Goal: Check status

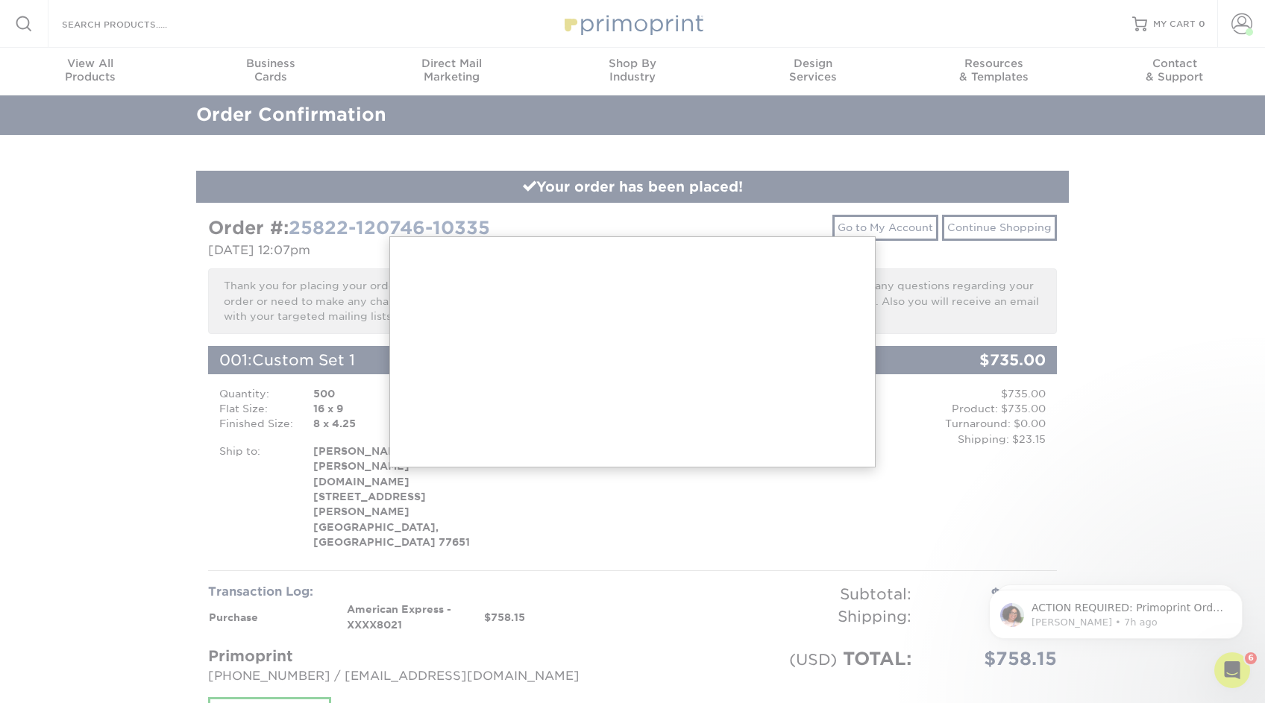
click at [937, 277] on div at bounding box center [632, 617] width 1265 height 1234
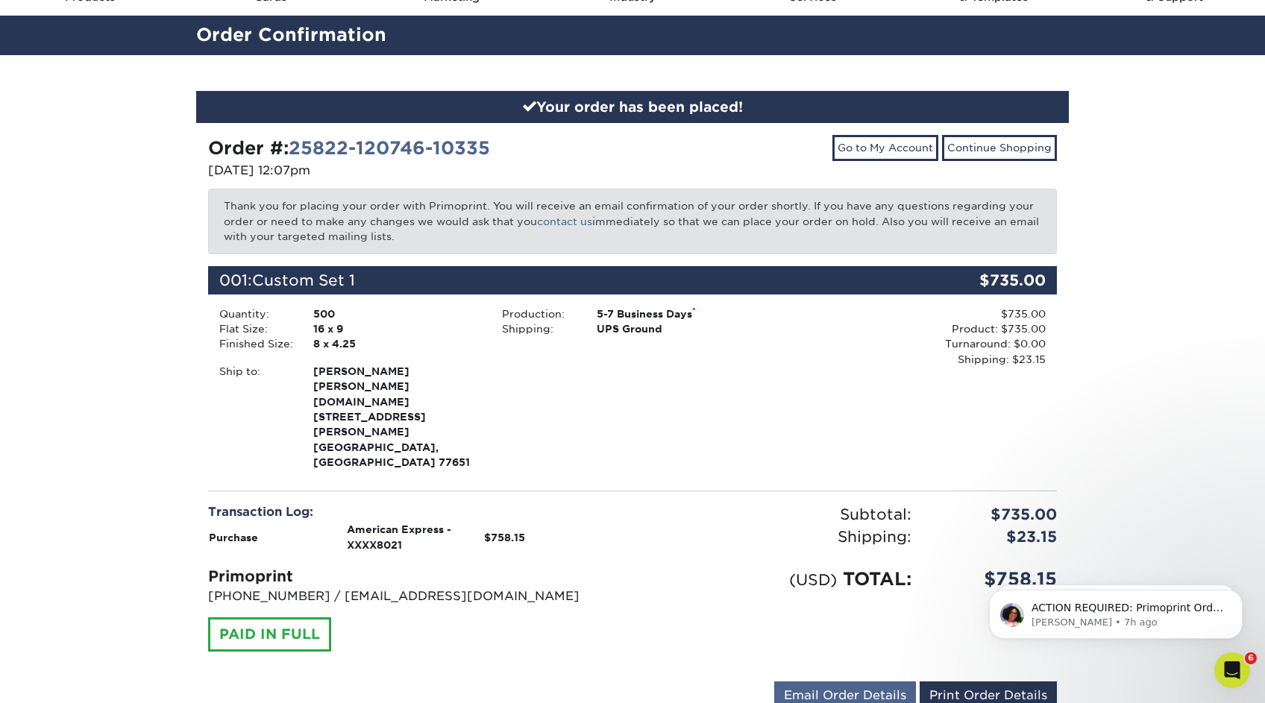
scroll to position [79, 0]
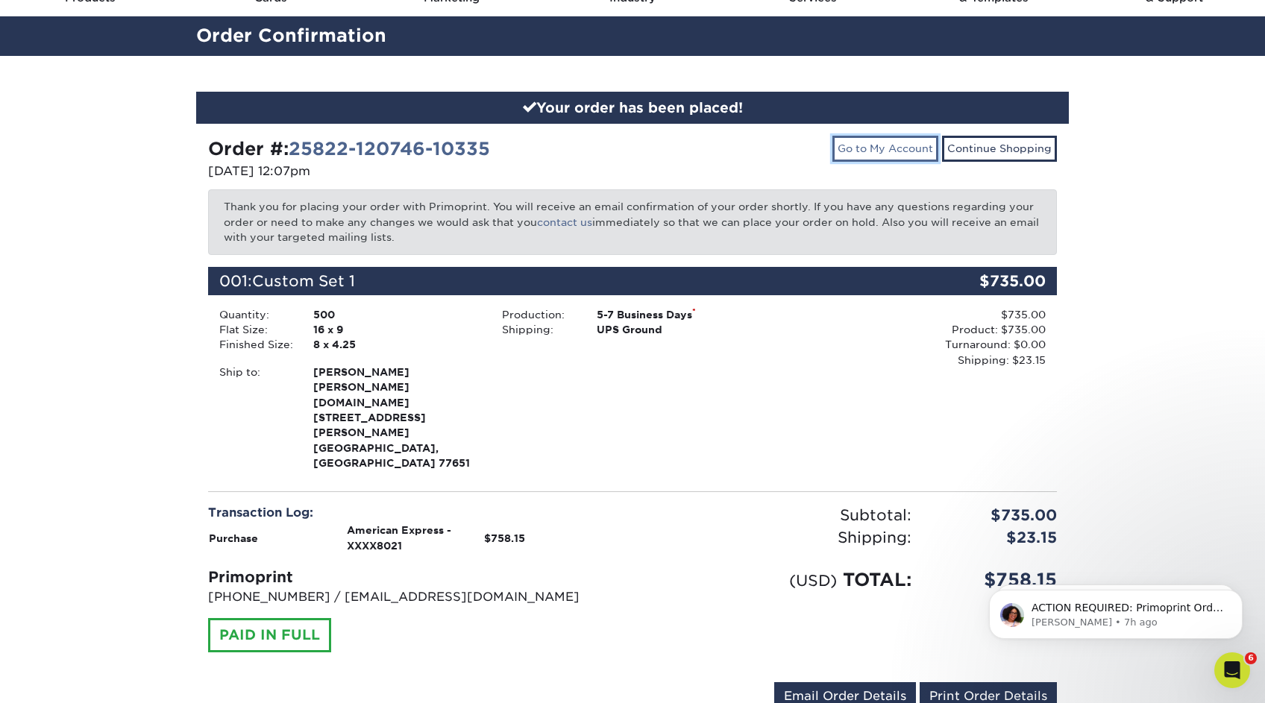
click at [920, 141] on link "Go to My Account" at bounding box center [885, 148] width 106 height 25
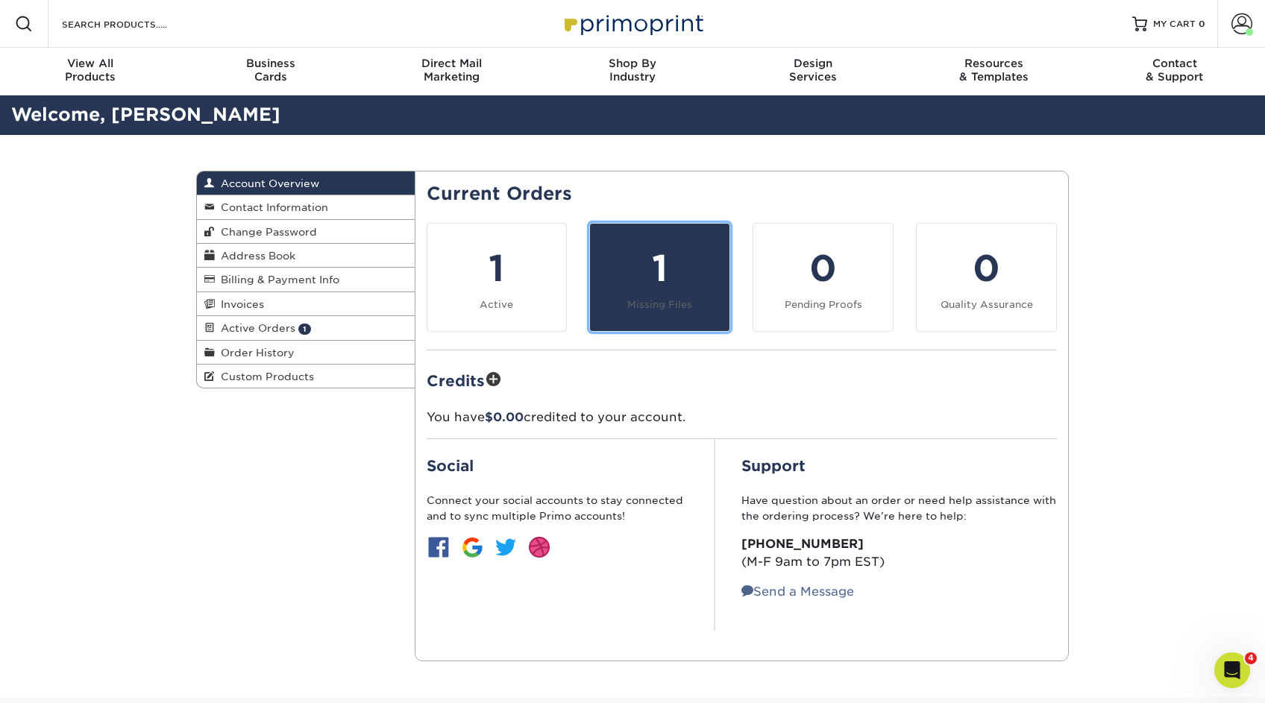
click at [634, 245] on div "1" at bounding box center [660, 269] width 122 height 54
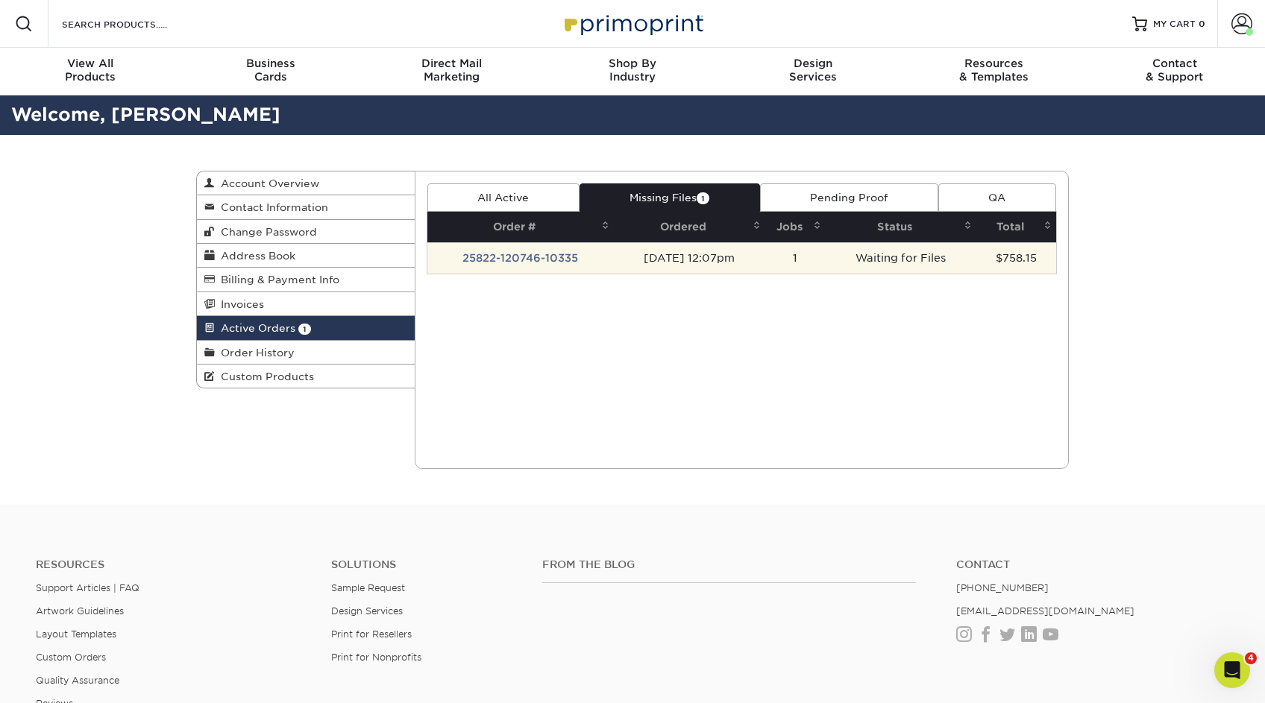
click at [513, 254] on td "25822-120746-10335" at bounding box center [520, 257] width 186 height 31
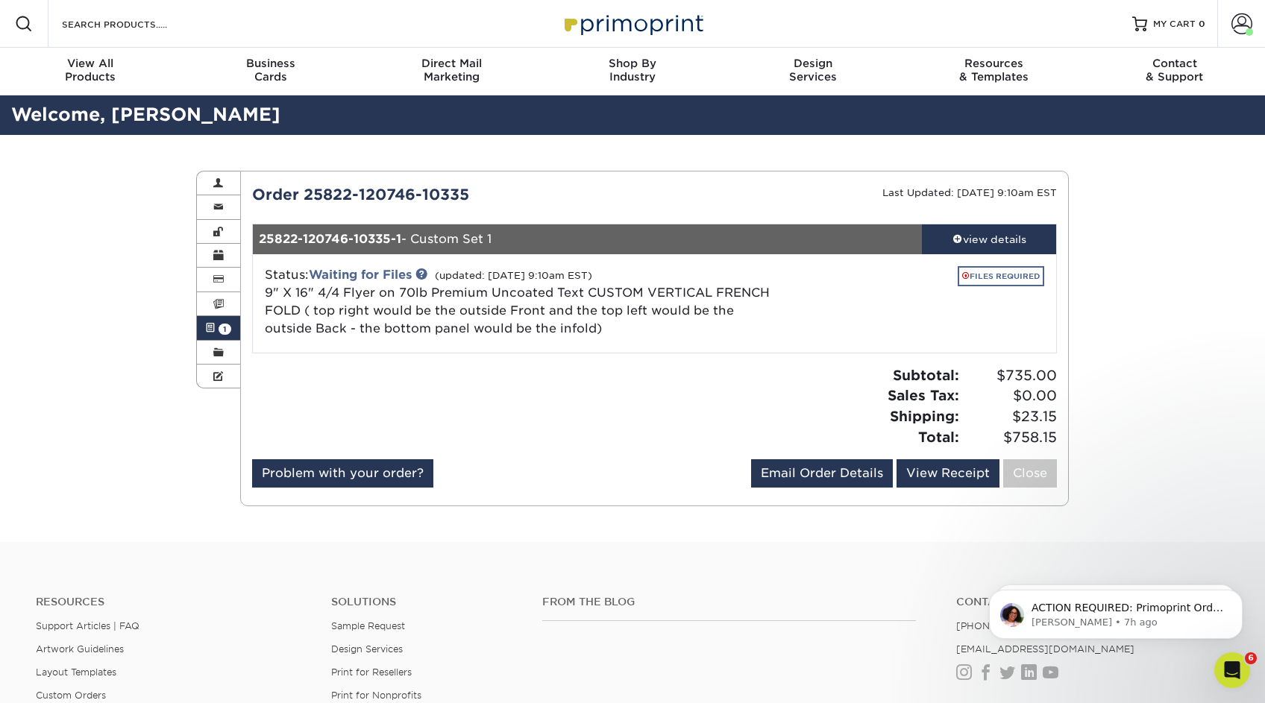
click at [1002, 277] on link "FILES REQUIRED" at bounding box center [1001, 276] width 87 height 20
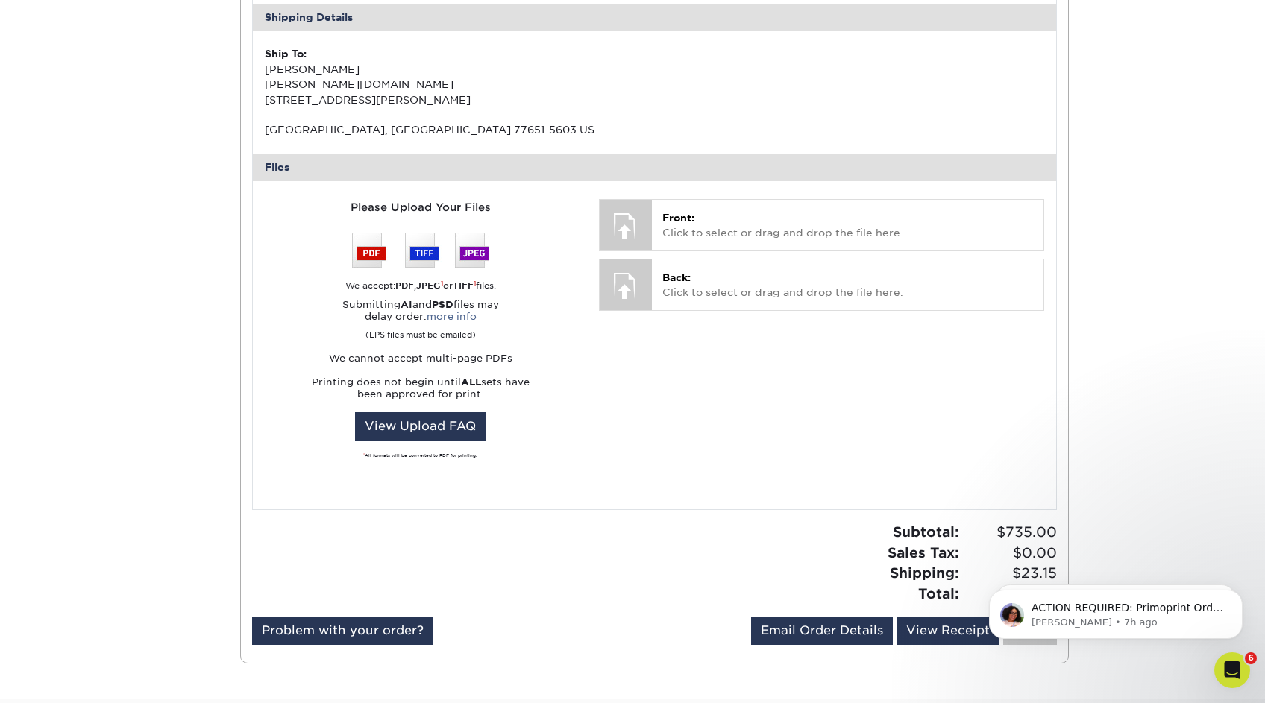
scroll to position [537, 0]
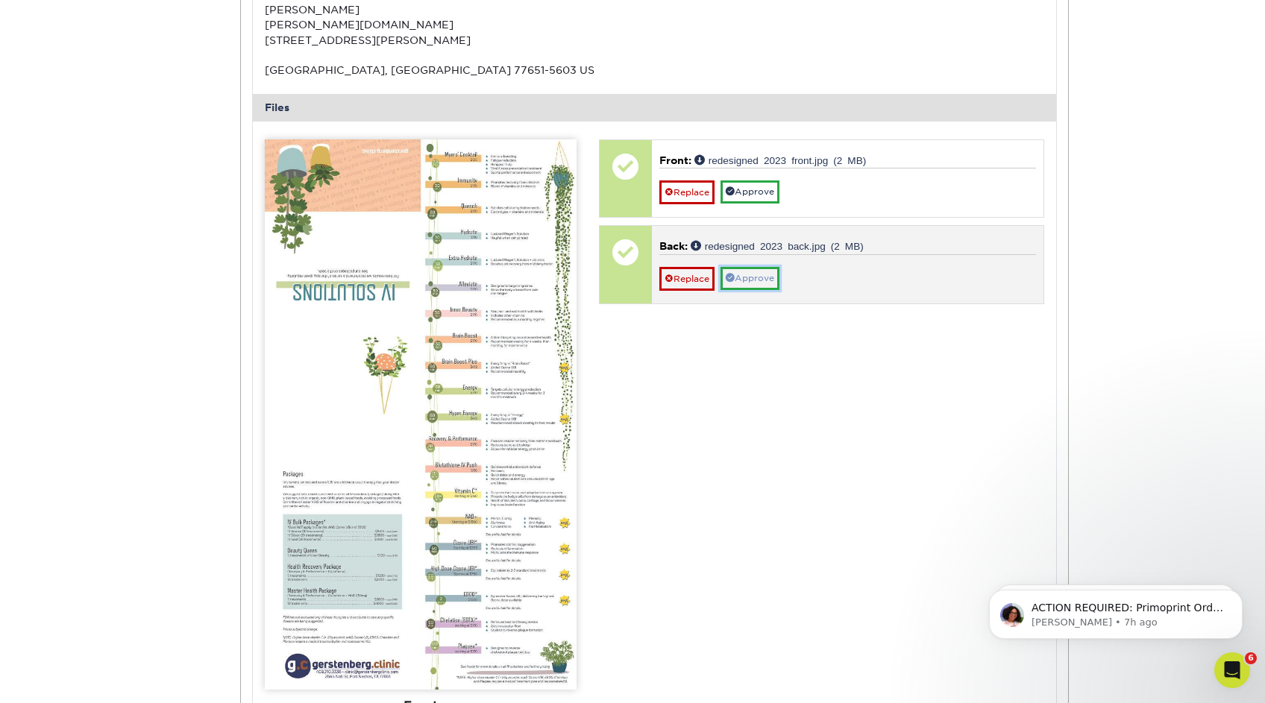
click at [759, 276] on link "Approve" at bounding box center [749, 278] width 59 height 23
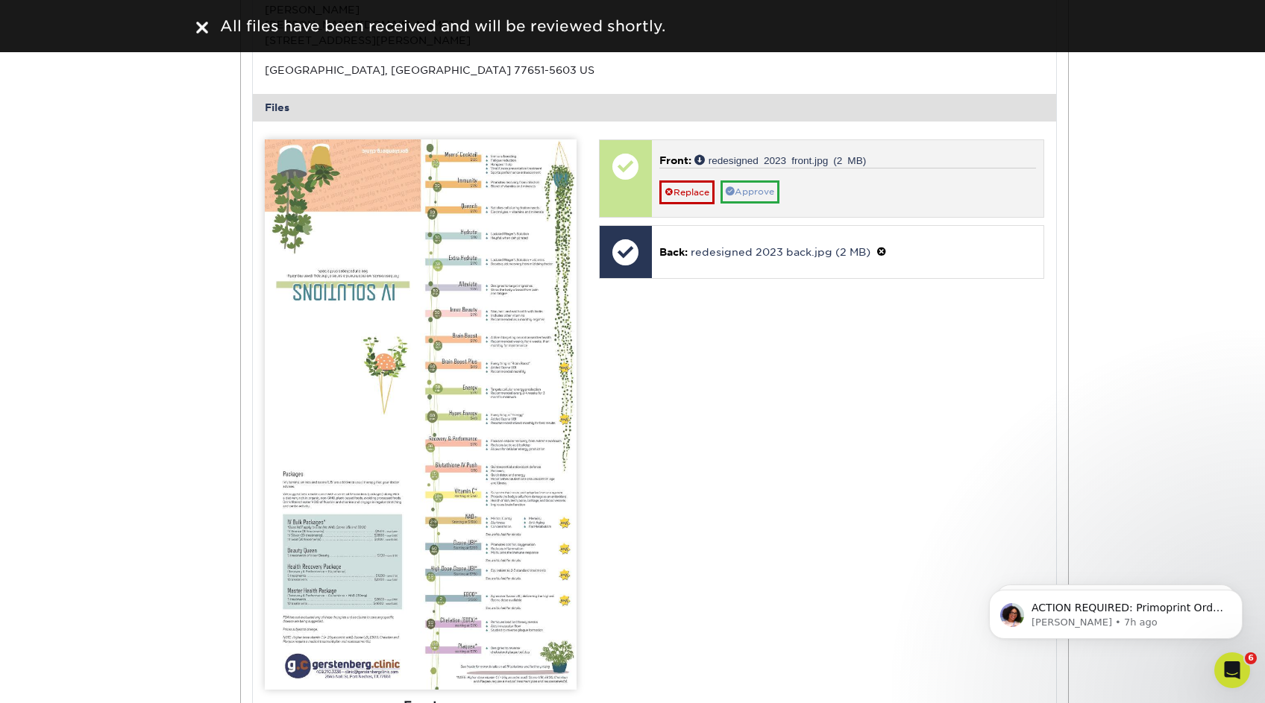
click at [752, 188] on link "Approve" at bounding box center [749, 191] width 59 height 23
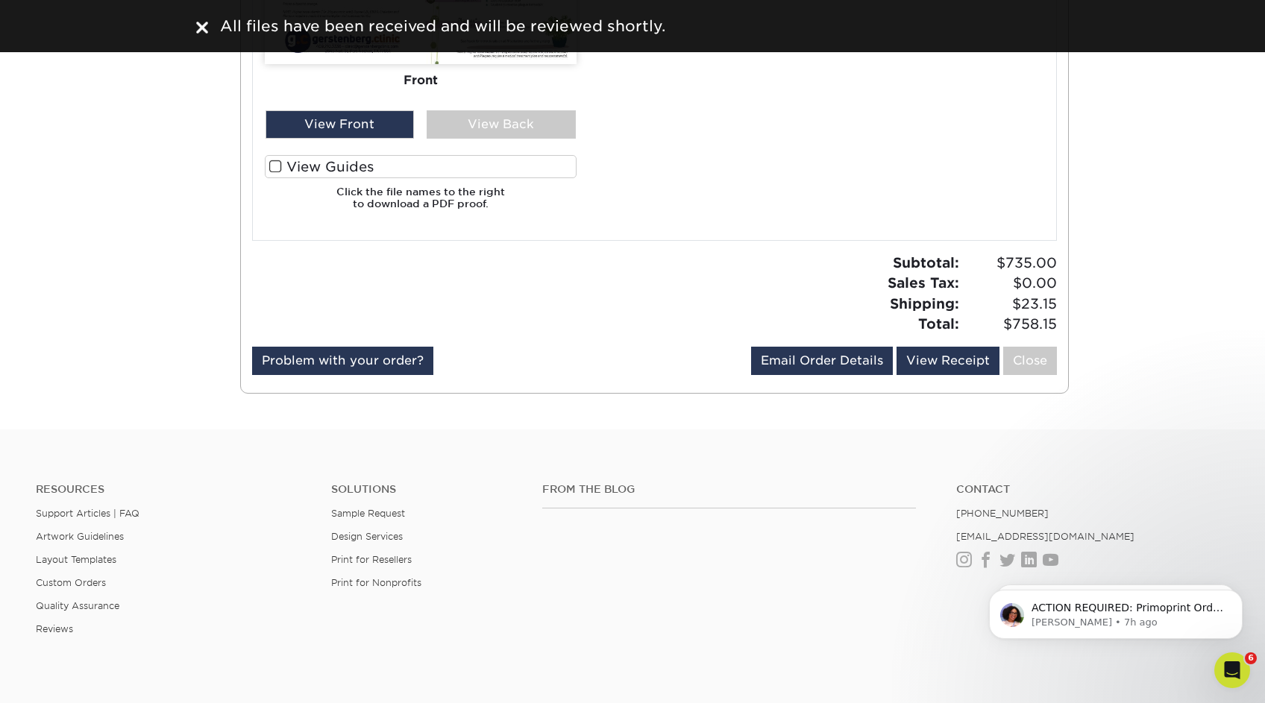
scroll to position [1155, 0]
